Goal: Task Accomplishment & Management: Use online tool/utility

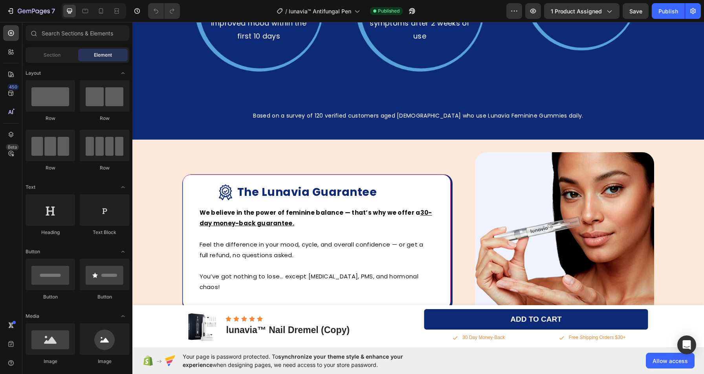
scroll to position [1616, 0]
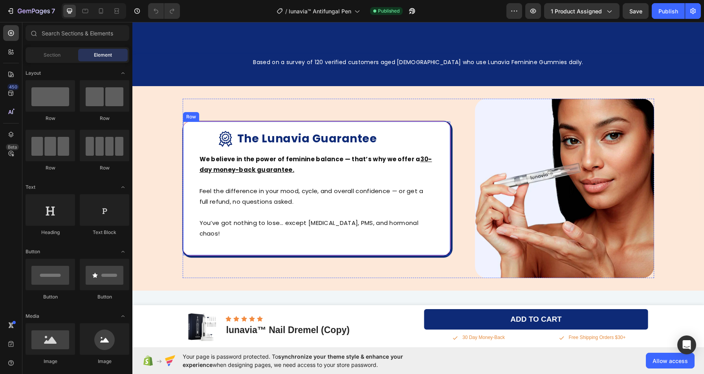
click at [424, 127] on div "Image The Lunavia Guarantee Heading Row Row We believe in the power of feminine…" at bounding box center [317, 188] width 268 height 134
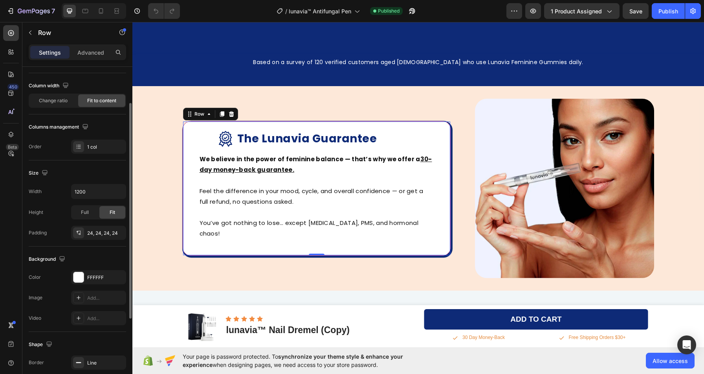
scroll to position [174, 0]
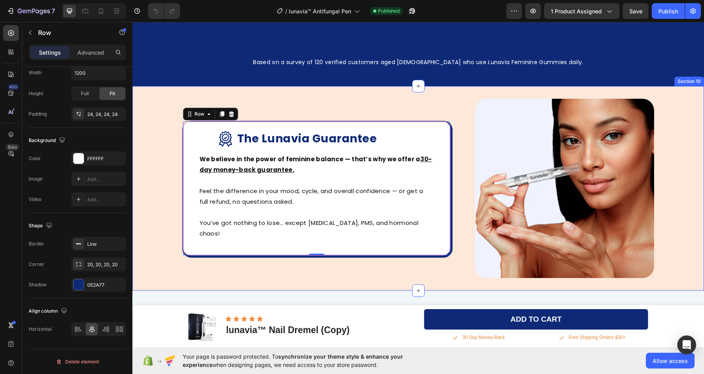
click at [179, 135] on div "Image The Lunavia Guarantee Heading Row Row We believe in the power of feminine…" at bounding box center [418, 188] width 560 height 179
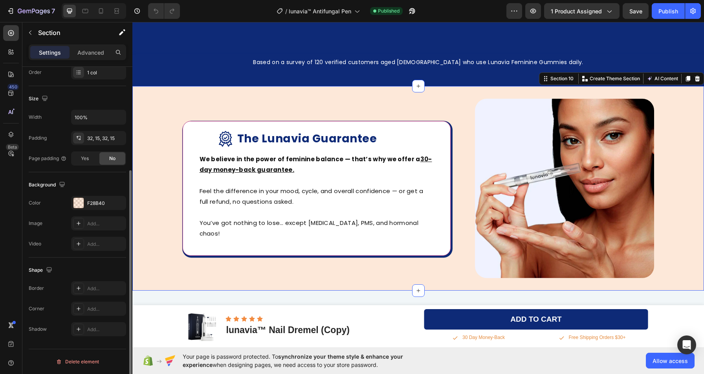
scroll to position [0, 0]
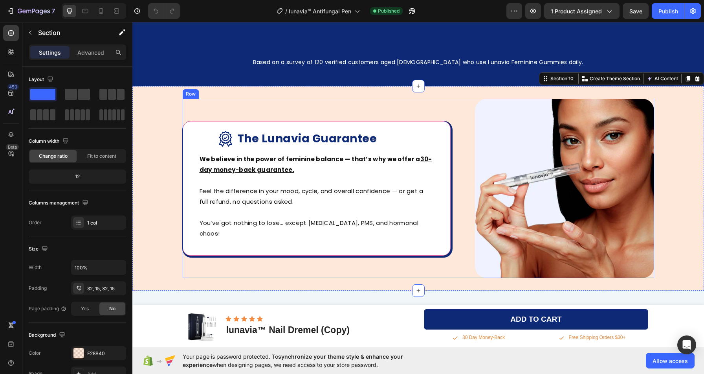
click at [448, 136] on div "Image The Lunavia Guarantee Heading Row Row We believe in the power of feminine…" at bounding box center [418, 188] width 471 height 179
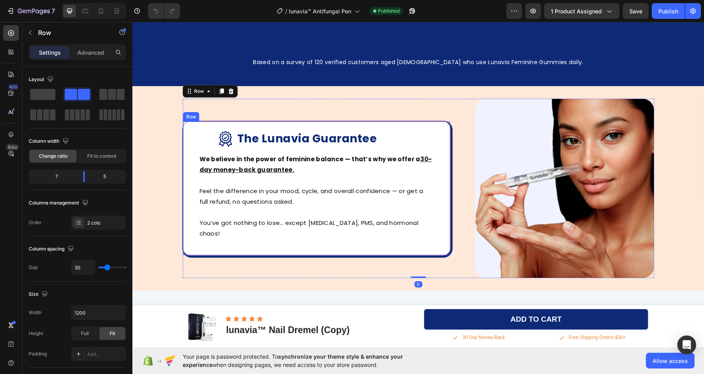
click at [417, 127] on div "Image The Lunavia Guarantee Heading Row Row We believe in the power of feminine…" at bounding box center [317, 188] width 268 height 134
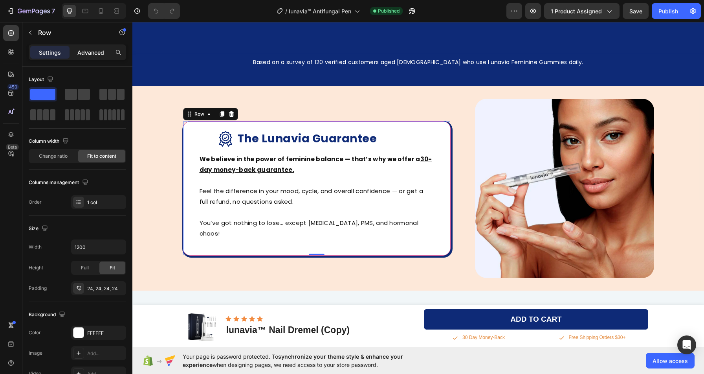
click at [90, 47] on div "Advanced" at bounding box center [90, 52] width 39 height 13
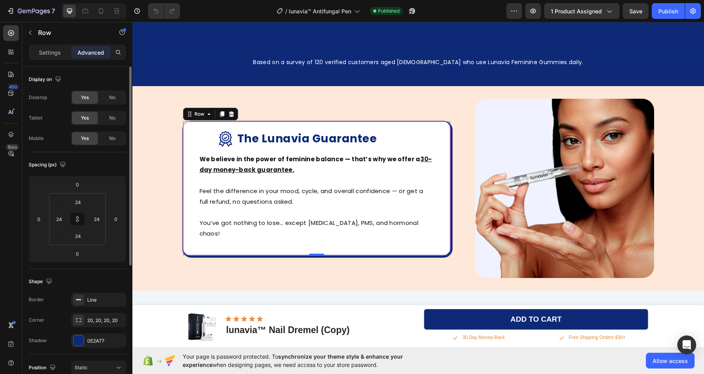
click at [44, 61] on div "Settings Advanced" at bounding box center [77, 55] width 110 height 22
click at [45, 58] on div "Settings" at bounding box center [49, 52] width 39 height 13
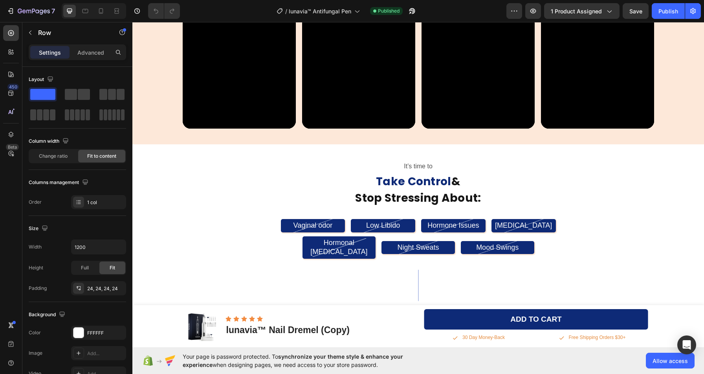
scroll to position [720, 0]
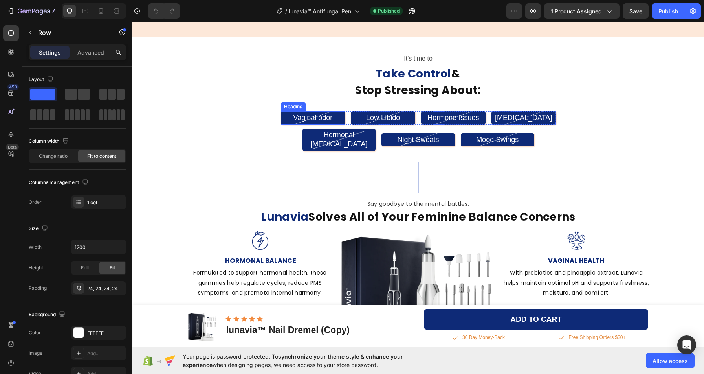
click at [286, 123] on h2 "Vaginal odor" at bounding box center [313, 117] width 64 height 13
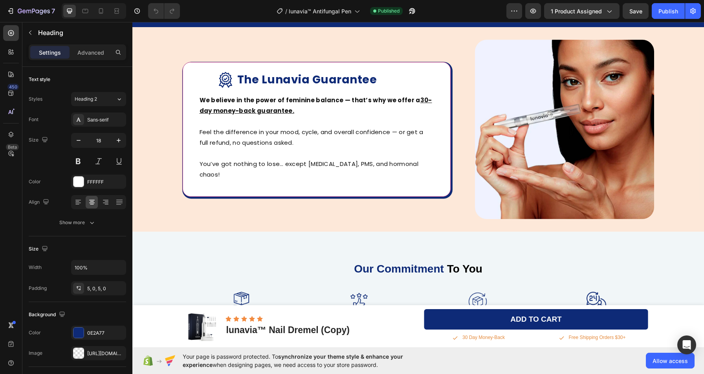
scroll to position [1687, 0]
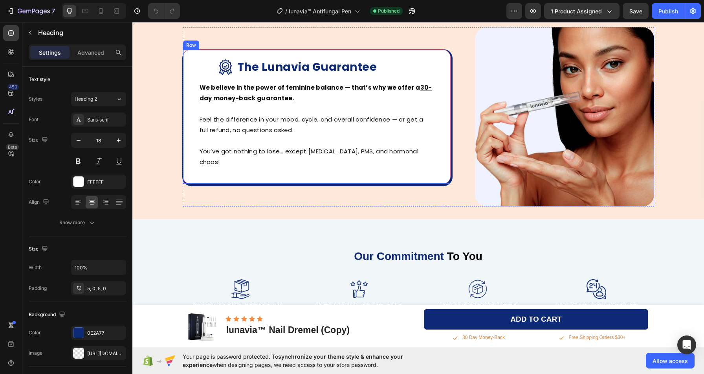
click at [183, 127] on div "Image The Lunavia Guarantee Heading Row Row We believe in the power of feminine…" at bounding box center [317, 117] width 268 height 134
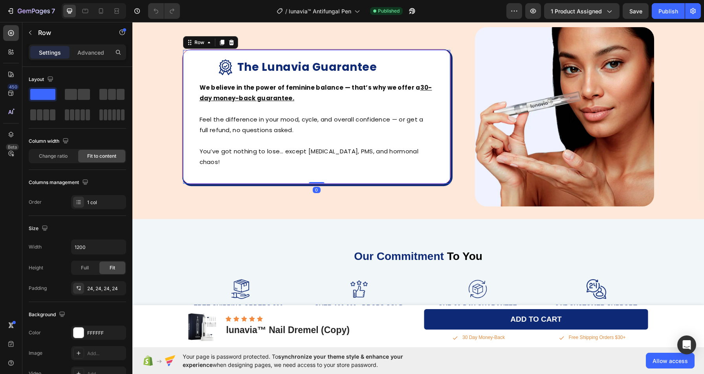
click at [183, 118] on div "Image The Lunavia Guarantee Heading Row Row We believe in the power of feminine…" at bounding box center [317, 117] width 268 height 134
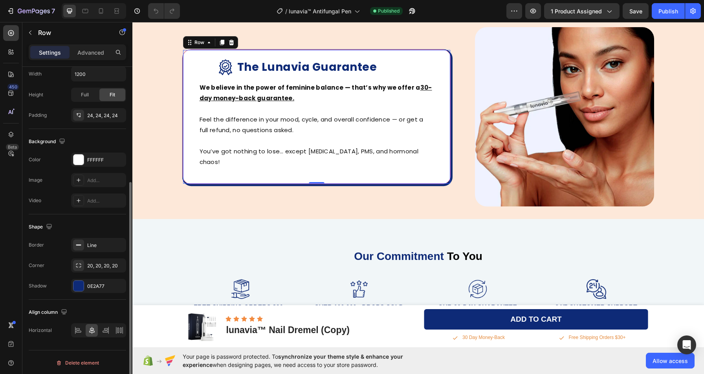
scroll to position [174, 0]
click at [84, 288] on div "0E2A77" at bounding box center [98, 284] width 55 height 14
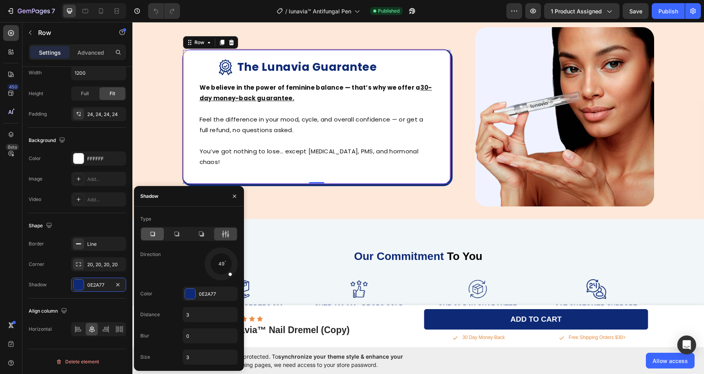
click at [152, 230] on icon at bounding box center [153, 234] width 8 height 8
click at [174, 233] on icon at bounding box center [176, 233] width 5 height 5
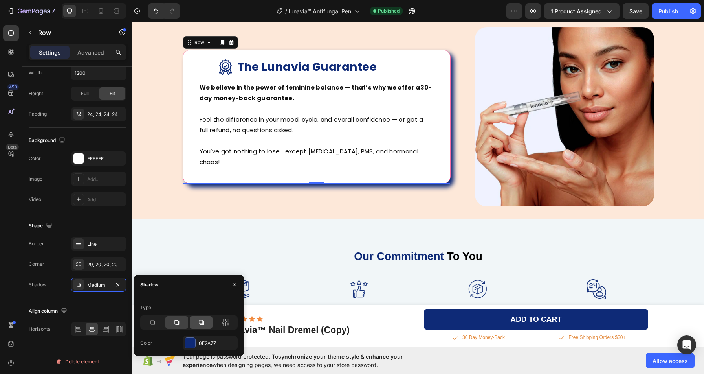
click at [202, 323] on icon at bounding box center [201, 322] width 5 height 5
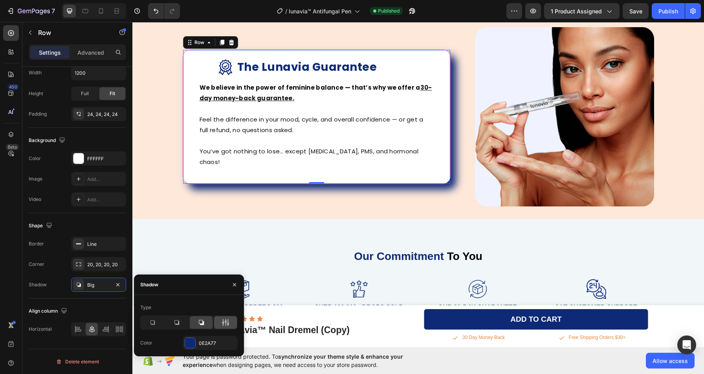
click at [233, 321] on div at bounding box center [225, 322] width 23 height 13
